Goal: Information Seeking & Learning: Learn about a topic

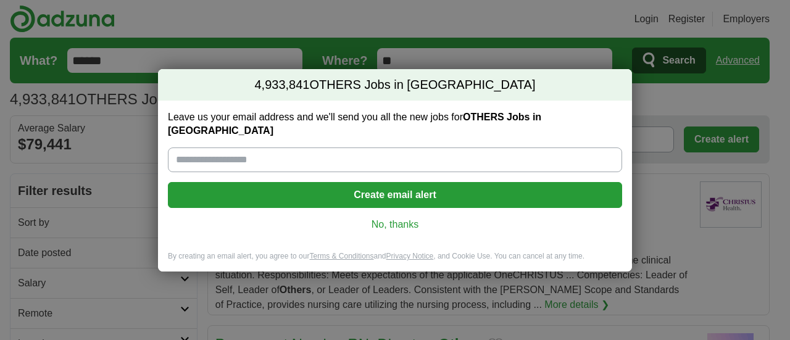
click at [398, 223] on link "No, thanks" at bounding box center [395, 225] width 434 height 14
